Goal: Navigation & Orientation: Understand site structure

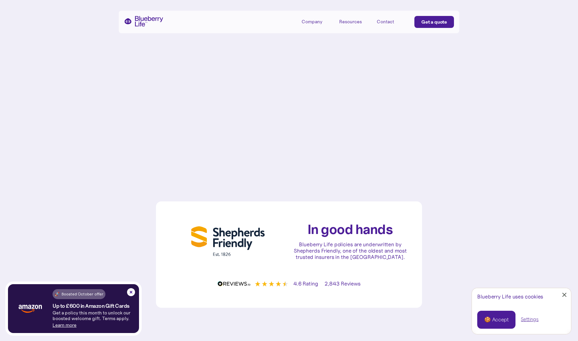
scroll to position [2096, 0]
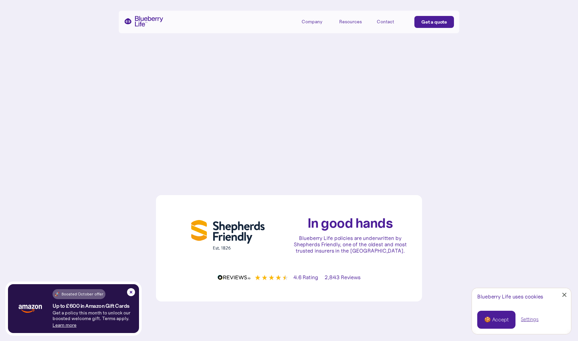
click at [313, 22] on div "Company" at bounding box center [312, 22] width 21 height 6
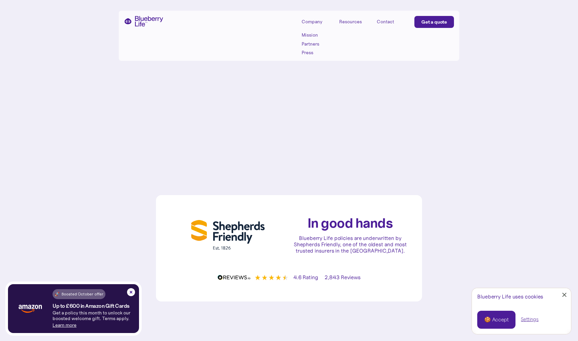
click at [315, 43] on link "Partners" at bounding box center [317, 44] width 30 height 6
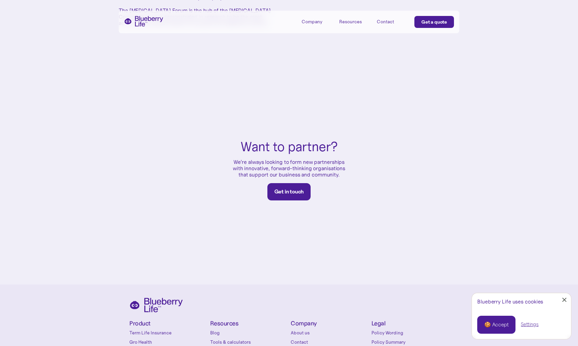
scroll to position [385, 0]
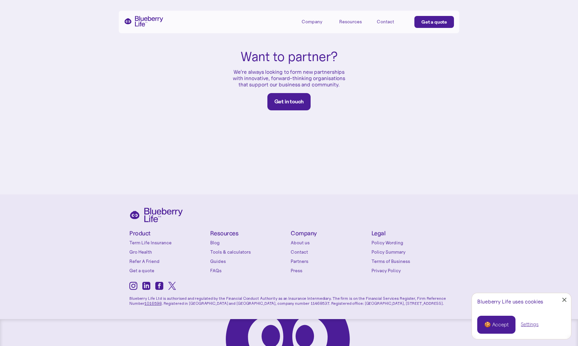
click at [323, 18] on div "Company" at bounding box center [317, 21] width 30 height 11
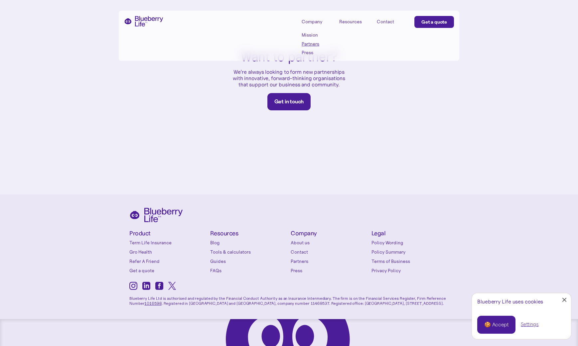
click at [310, 35] on link "Mission" at bounding box center [317, 35] width 30 height 6
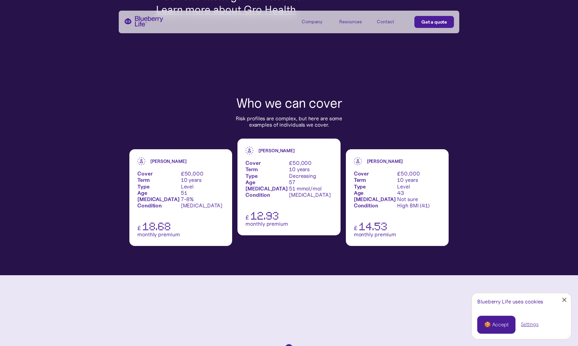
scroll to position [665, 0]
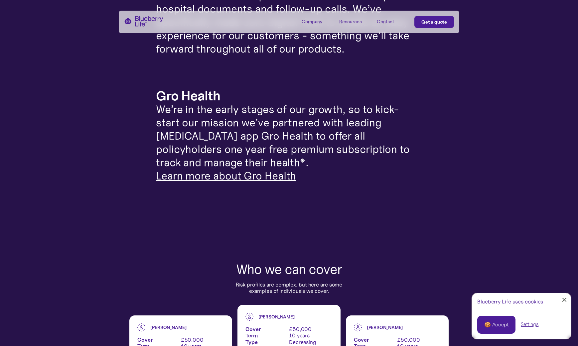
click at [308, 23] on div "Company" at bounding box center [312, 22] width 21 height 6
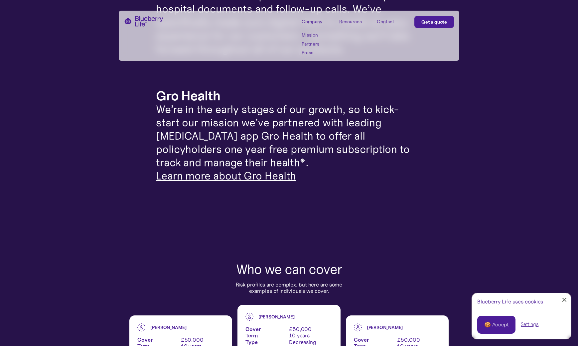
click at [346, 22] on div "Resources" at bounding box center [350, 22] width 23 height 6
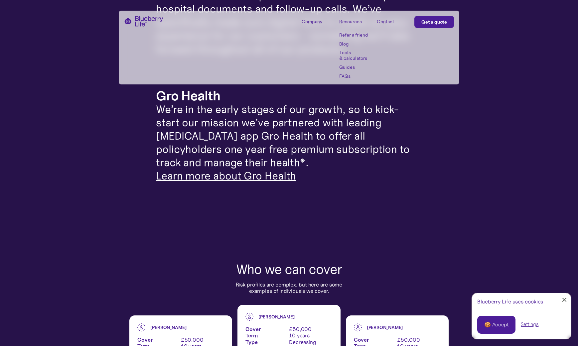
click at [389, 21] on div "Contact" at bounding box center [385, 22] width 17 height 6
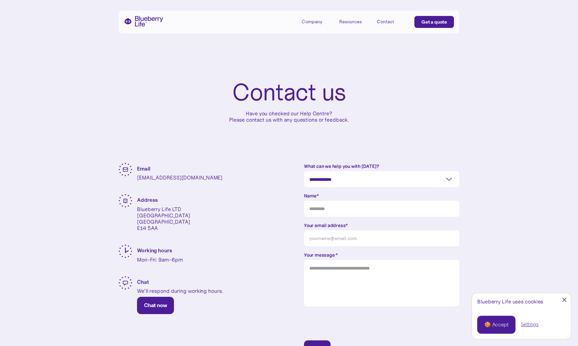
click at [320, 23] on div "Company" at bounding box center [312, 22] width 21 height 6
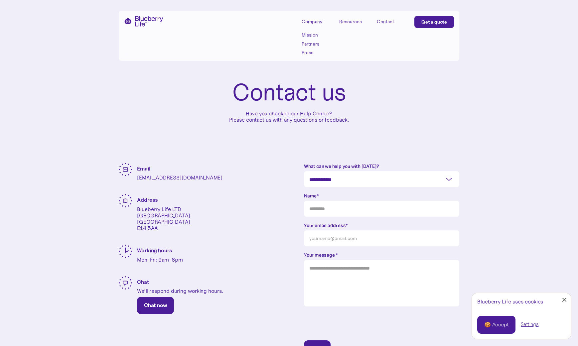
click at [312, 51] on link "Press" at bounding box center [317, 53] width 30 height 6
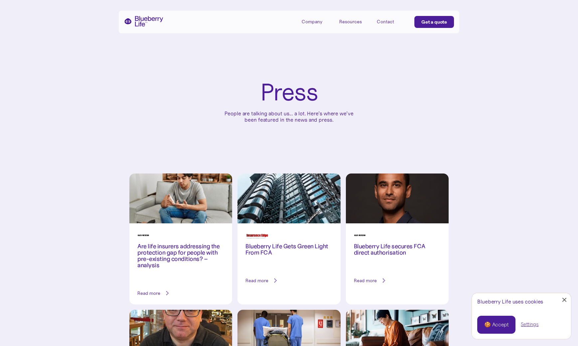
click at [314, 25] on div "Company" at bounding box center [317, 21] width 30 height 11
